Goal: Transaction & Acquisition: Purchase product/service

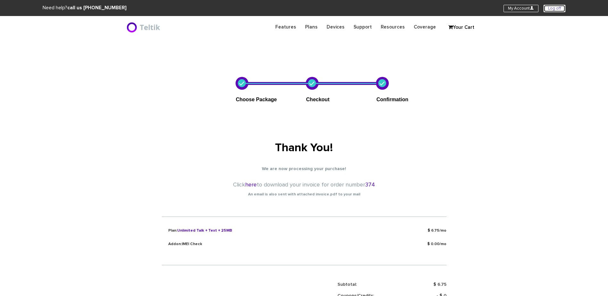
click at [559, 7] on link "Log off" at bounding box center [554, 8] width 22 height 7
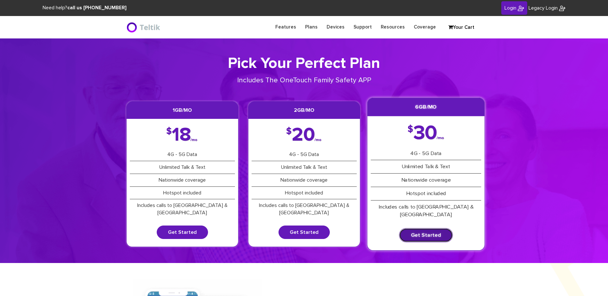
click at [430, 228] on link "Get Started" at bounding box center [426, 235] width 54 height 14
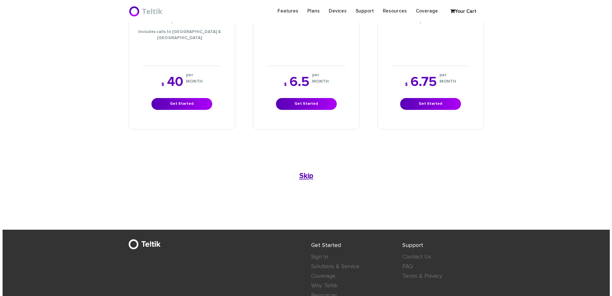
scroll to position [320, 0]
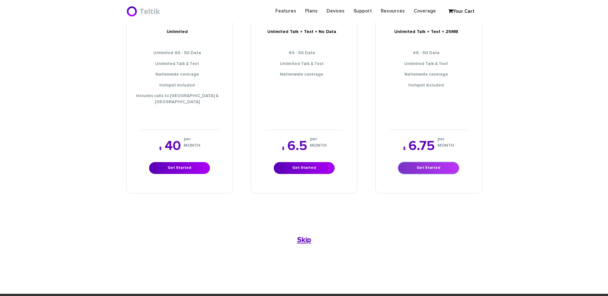
click at [435, 162] on link "Get Started" at bounding box center [428, 168] width 61 height 12
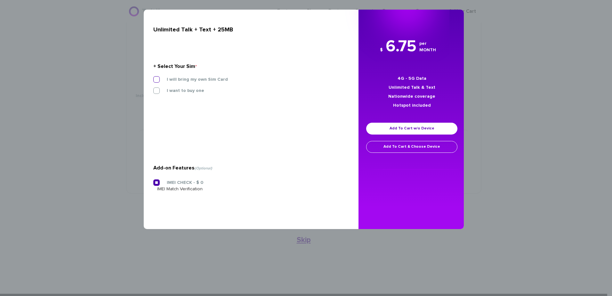
click at [195, 81] on label "I will bring my own Sim Card" at bounding box center [192, 80] width 71 height 6
click at [153, 77] on input "I will bring my own Sim Card" at bounding box center [153, 77] width 0 height 0
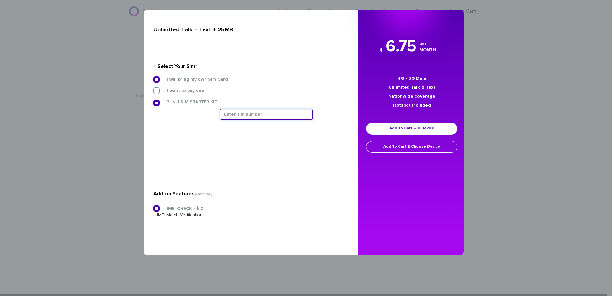
click at [239, 118] on input "text" at bounding box center [266, 114] width 93 height 11
click at [257, 114] on input "text" at bounding box center [266, 114] width 93 height 11
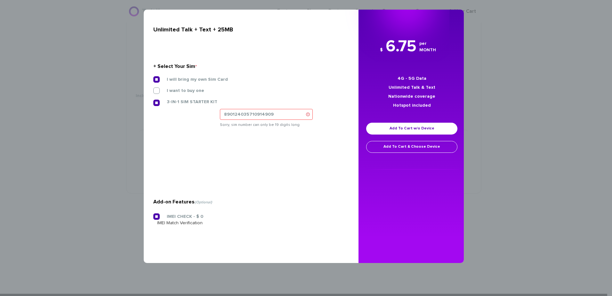
click at [256, 143] on section "+ Select Your Sim * I will bring my own Sim Card I want to buy one 3-IN-1 SIM S…" at bounding box center [248, 96] width 191 height 103
click at [275, 111] on input "890124035710914909" at bounding box center [266, 114] width 93 height 11
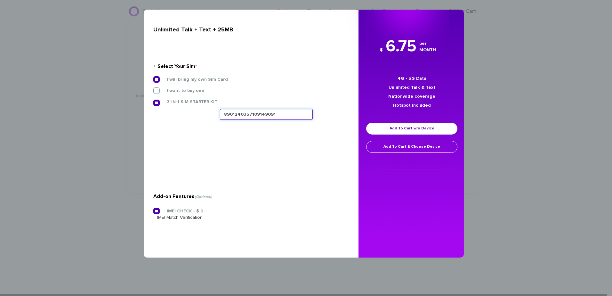
type input "8901240357109149091"
click at [287, 171] on section "Will you be porting in your number from your current carrier? * Please keep in …" at bounding box center [248, 159] width 191 height 32
click at [435, 129] on link "Add To Cart w/o Device" at bounding box center [411, 129] width 91 height 12
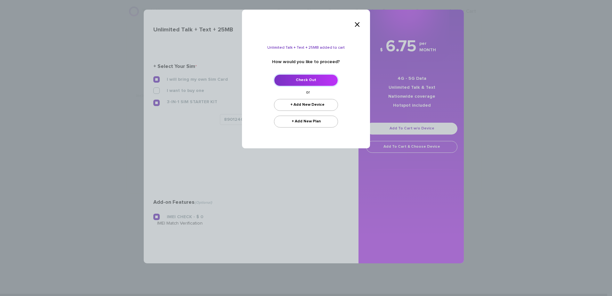
click at [315, 80] on link "Check Out" at bounding box center [306, 80] width 64 height 12
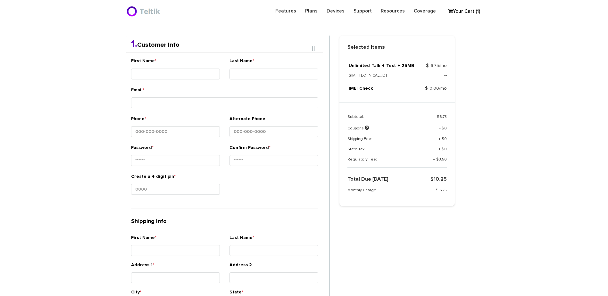
scroll to position [135, 0]
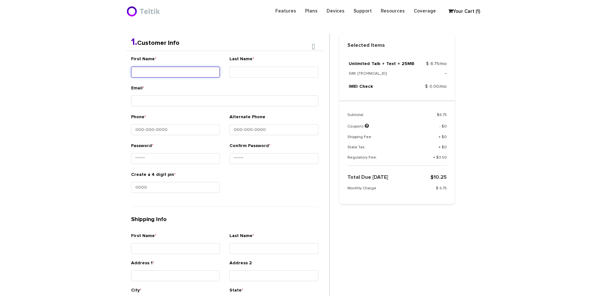
click at [195, 67] on input "First Name *" at bounding box center [175, 72] width 89 height 11
type input "Ner - Shloimy"
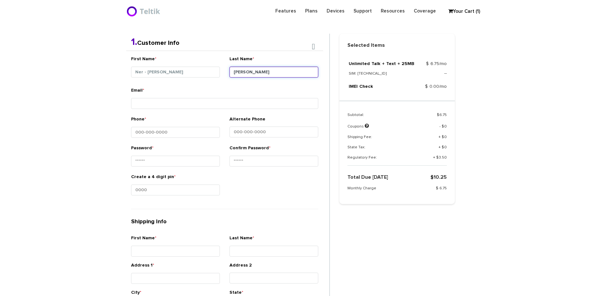
type input "Weber"
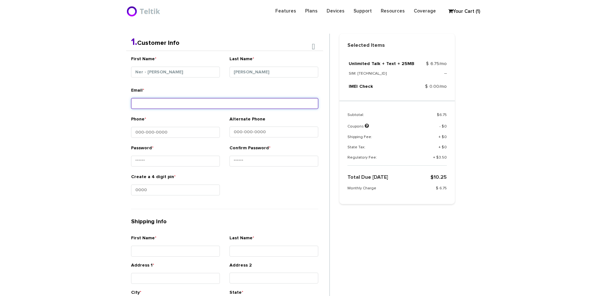
click at [178, 102] on input "Email *" at bounding box center [224, 103] width 187 height 11
paste input "aron@firstratemanagement.com"
type input "aron@firstratemanagement.com"
click at [94, 95] on section "Choose Package Checkout Confirmation You are almost done! Please select/add you…" at bounding box center [304, 210] width 608 height 614
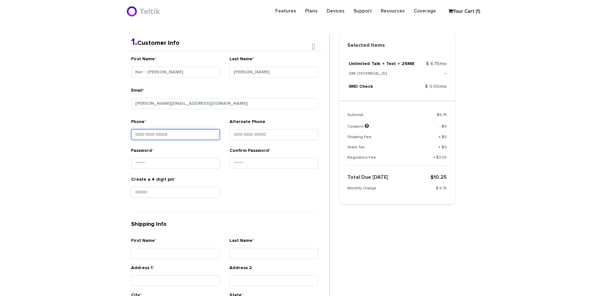
click at [167, 135] on input "Phone *" at bounding box center [175, 134] width 89 height 11
paste input "917-808-2183"
type input "917-808-2183"
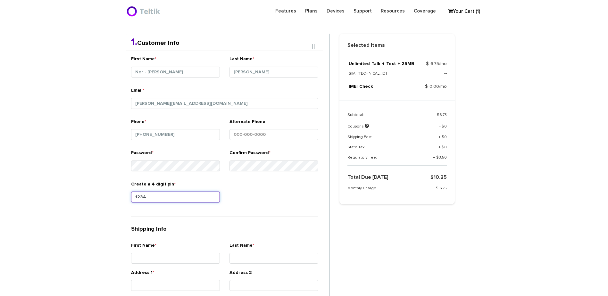
type input "1234"
click at [86, 220] on section "Choose Package Checkout Confirmation You are almost done! Please select/add you…" at bounding box center [304, 213] width 608 height 621
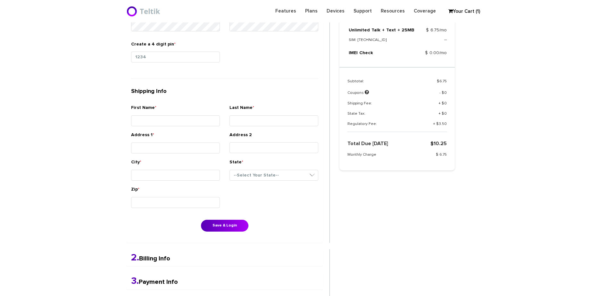
scroll to position [232, 0]
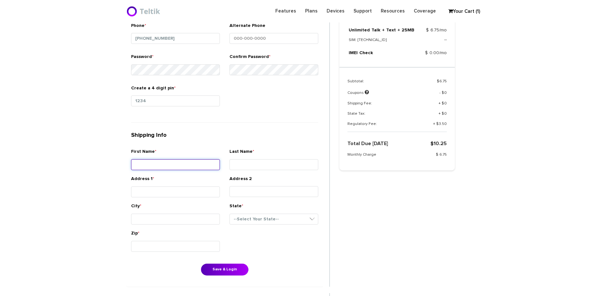
click at [164, 162] on input "First Name *" at bounding box center [175, 164] width 89 height 11
type input "[PERSON_NAME]"
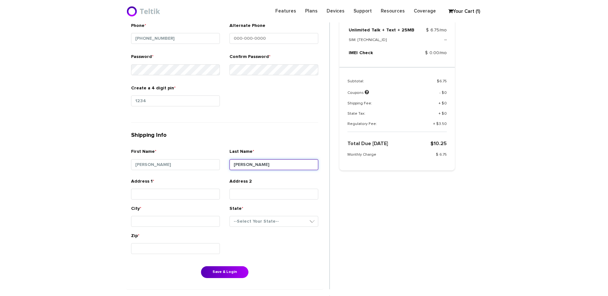
type input "[PERSON_NAME]"
click at [169, 203] on div "Address 1 *" at bounding box center [175, 191] width 98 height 27
click at [173, 192] on input "Address 1 *" at bounding box center [175, 194] width 89 height 11
paste input "[STREET_ADDRESS][PERSON_NAME]"
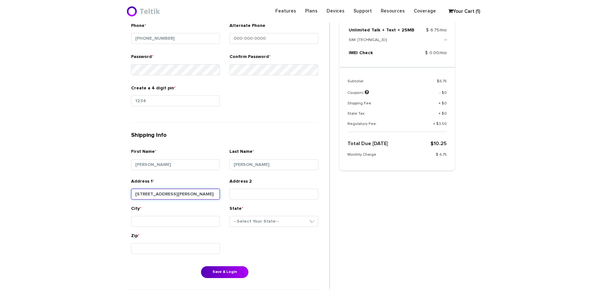
type input "[STREET_ADDRESS][PERSON_NAME]"
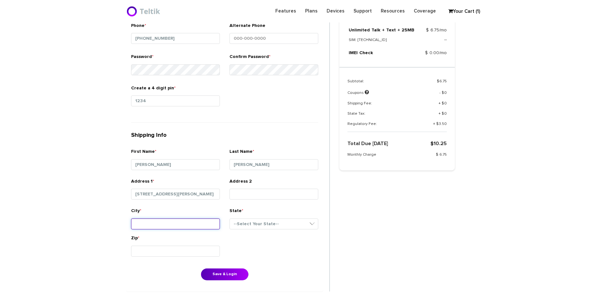
type input "b"
type input "[GEOGRAPHIC_DATA]"
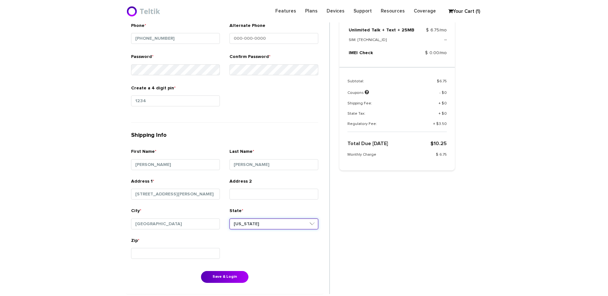
select select "MD"
type input "21208"
click at [245, 276] on button "Save & Login" at bounding box center [224, 277] width 47 height 12
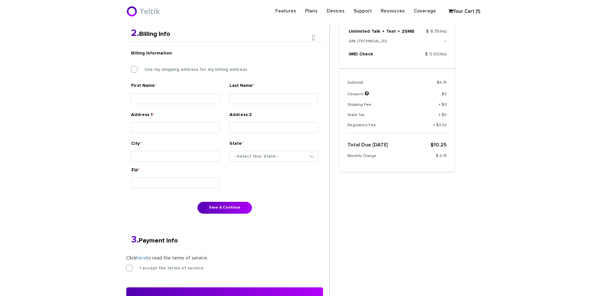
scroll to position [167, 0]
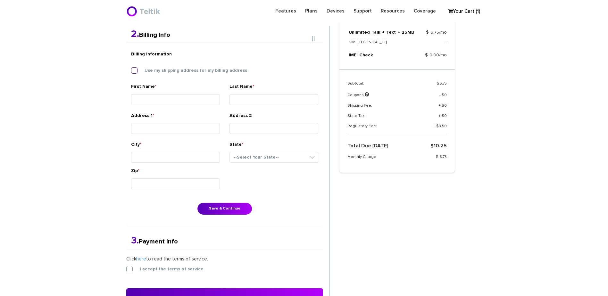
click at [187, 69] on label "Use my shipping address for my billing address" at bounding box center [191, 71] width 112 height 6
click at [131, 69] on input "Use my shipping address for my billing address" at bounding box center [131, 69] width 0 height 0
type input "[PERSON_NAME]"
type input "[STREET_ADDRESS][PERSON_NAME]"
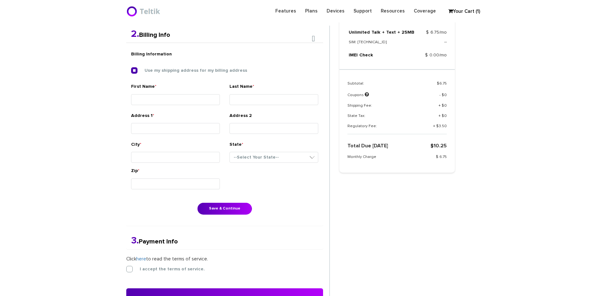
type input "[GEOGRAPHIC_DATA]"
select select "MD"
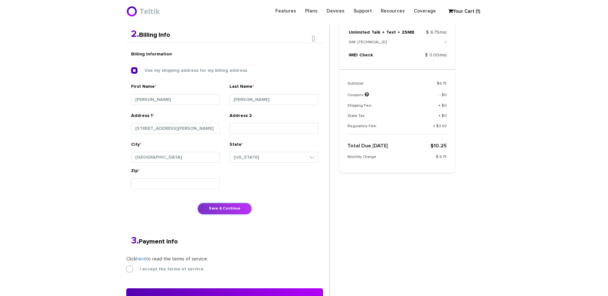
click at [239, 208] on button "Save & Continue" at bounding box center [224, 209] width 54 height 12
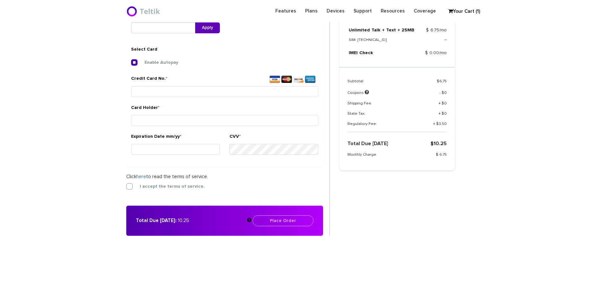
scroll to position [240, 0]
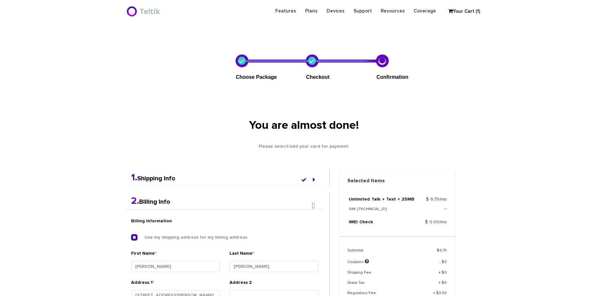
select select "MD"
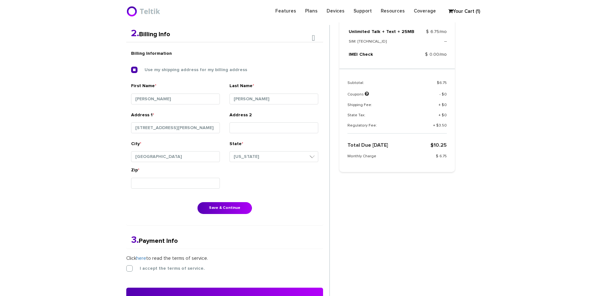
scroll to position [167, 0]
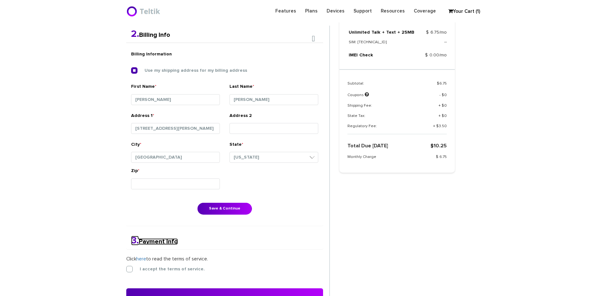
click at [162, 240] on link "3. Payment Info" at bounding box center [154, 241] width 47 height 6
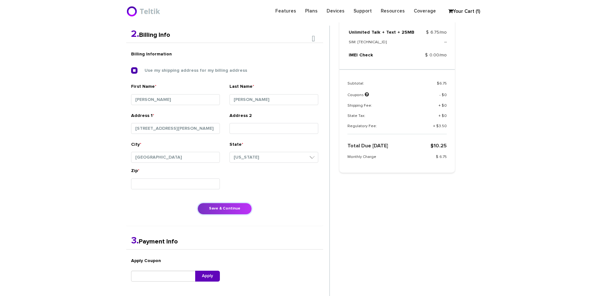
click at [216, 209] on button "Save & Continue" at bounding box center [224, 209] width 54 height 12
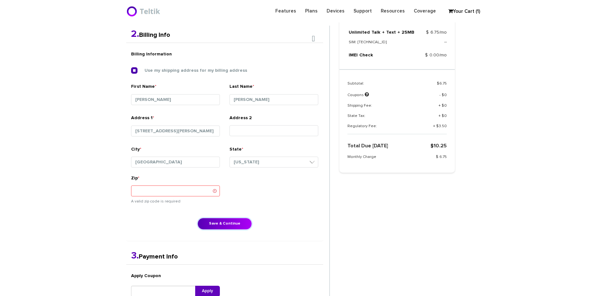
scroll to position [231, 0]
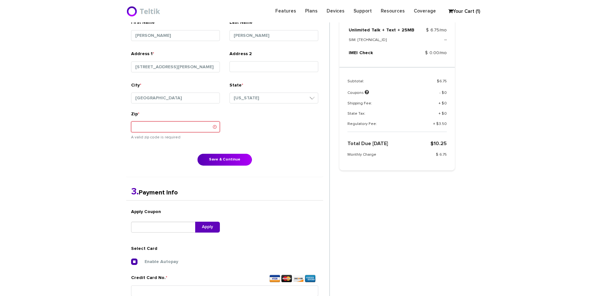
click at [199, 131] on input "Zip *" at bounding box center [175, 126] width 89 height 11
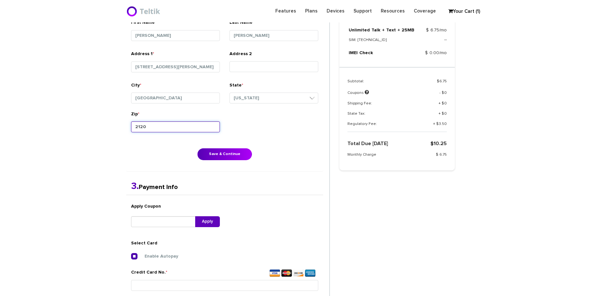
type input "21208"
drag, startPoint x: 329, startPoint y: 129, endPoint x: 318, endPoint y: 130, distance: 11.3
click at [329, 129] on form "2. Billing Info Billing Information Use my shipping address for my billing addr…" at bounding box center [227, 194] width 203 height 464
click at [227, 153] on button "Save & Continue" at bounding box center [224, 154] width 54 height 12
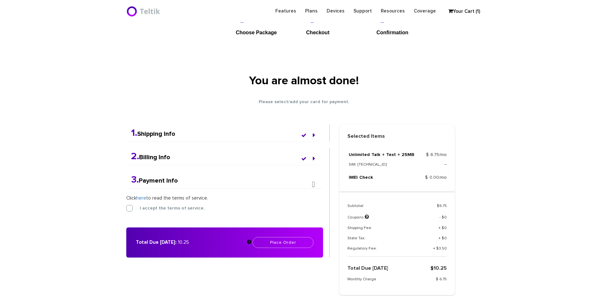
scroll to position [54, 0]
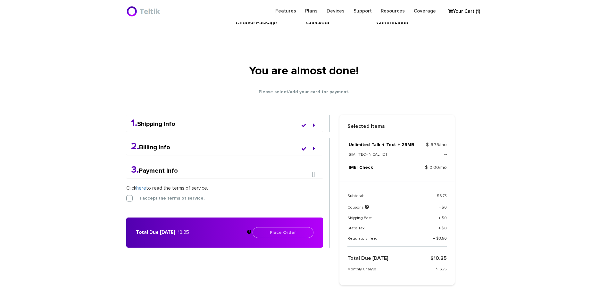
click at [178, 176] on div "3. Payment Info" at bounding box center [224, 169] width 197 height 17
click at [176, 173] on link "3. Payment Info" at bounding box center [154, 170] width 47 height 6
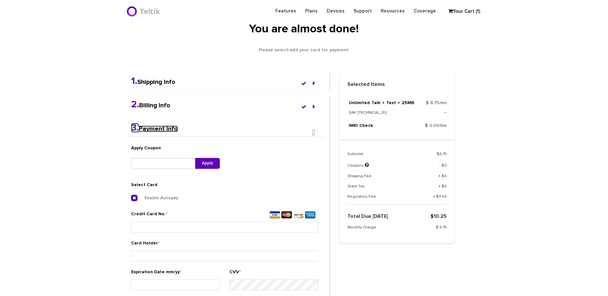
scroll to position [86, 0]
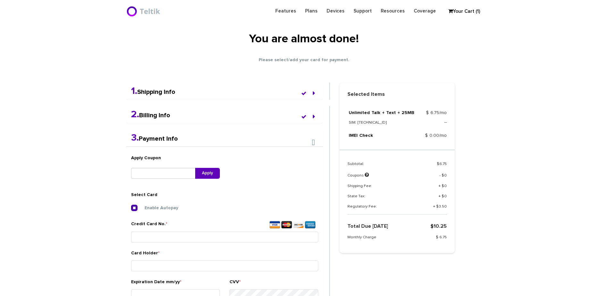
click at [180, 118] on h4 "2. Billing Info" at bounding box center [224, 114] width 187 height 11
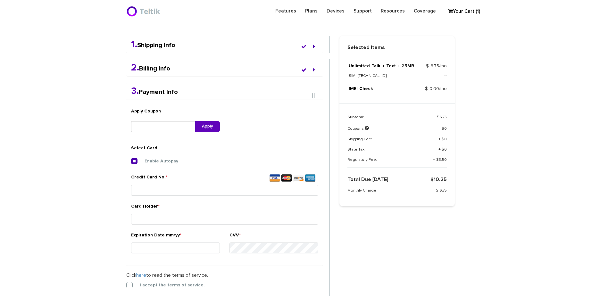
scroll to position [183, 0]
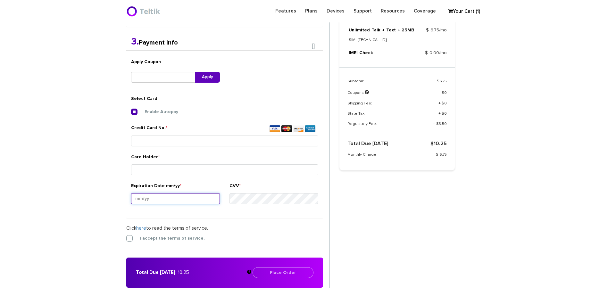
click at [156, 200] on input "Expiration Date mm/yy *" at bounding box center [175, 198] width 89 height 11
paste input "06/30"
type input "06/30"
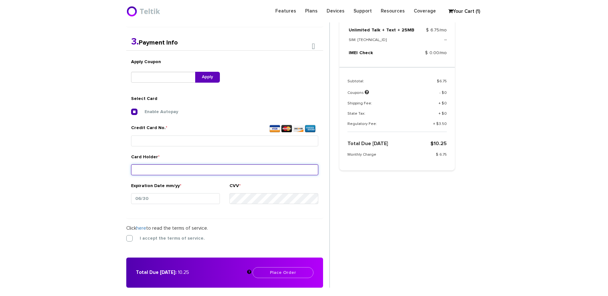
click at [154, 172] on input "Card Holder *" at bounding box center [224, 169] width 187 height 11
paste input "Aron Weber"
type input "Aron Weber"
click at [66, 149] on section "Choose Package Checkout Confirmation You are almost done! Please select/add you…" at bounding box center [304, 88] width 608 height 464
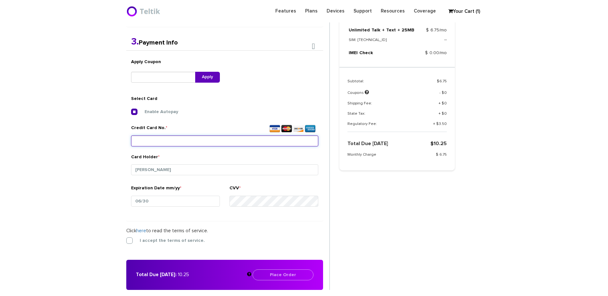
click at [168, 137] on input "Credit Card No. *" at bounding box center [224, 140] width 187 height 11
paste input "3715 5007 2316 008"
type input "3715 5007 2316 008"
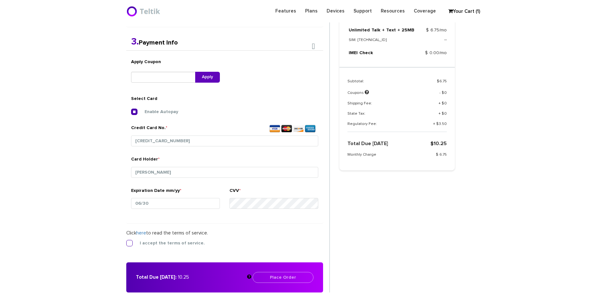
click at [142, 241] on label "I accept the terms of service." at bounding box center [167, 243] width 75 height 6
click at [126, 241] on input "I accept the terms of service." at bounding box center [126, 241] width 0 height 0
click at [270, 278] on button "Place Order" at bounding box center [282, 277] width 61 height 11
